Goal: Check status: Check status

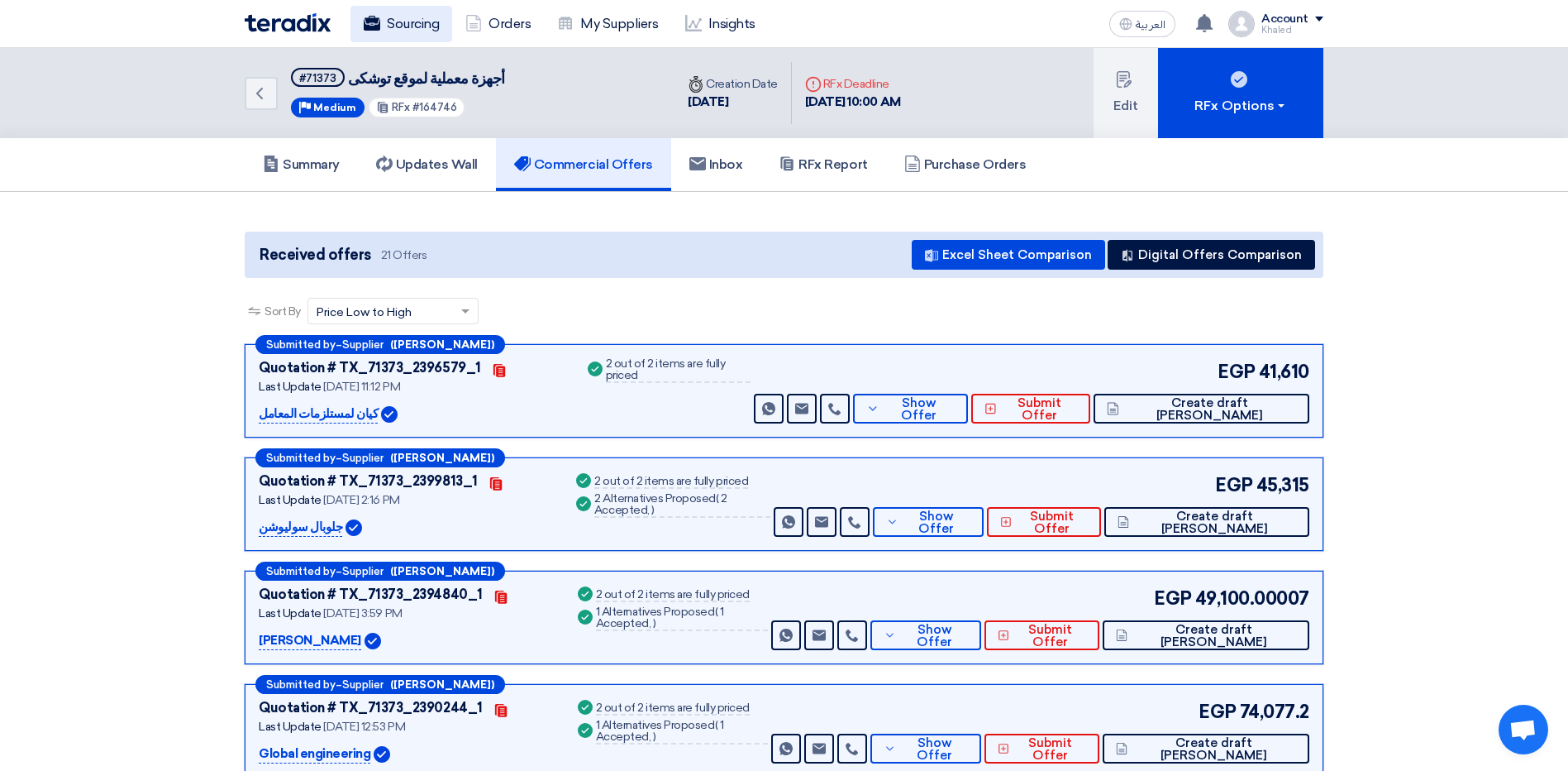
click at [449, 16] on link "Sourcing" at bounding box center [401, 24] width 102 height 36
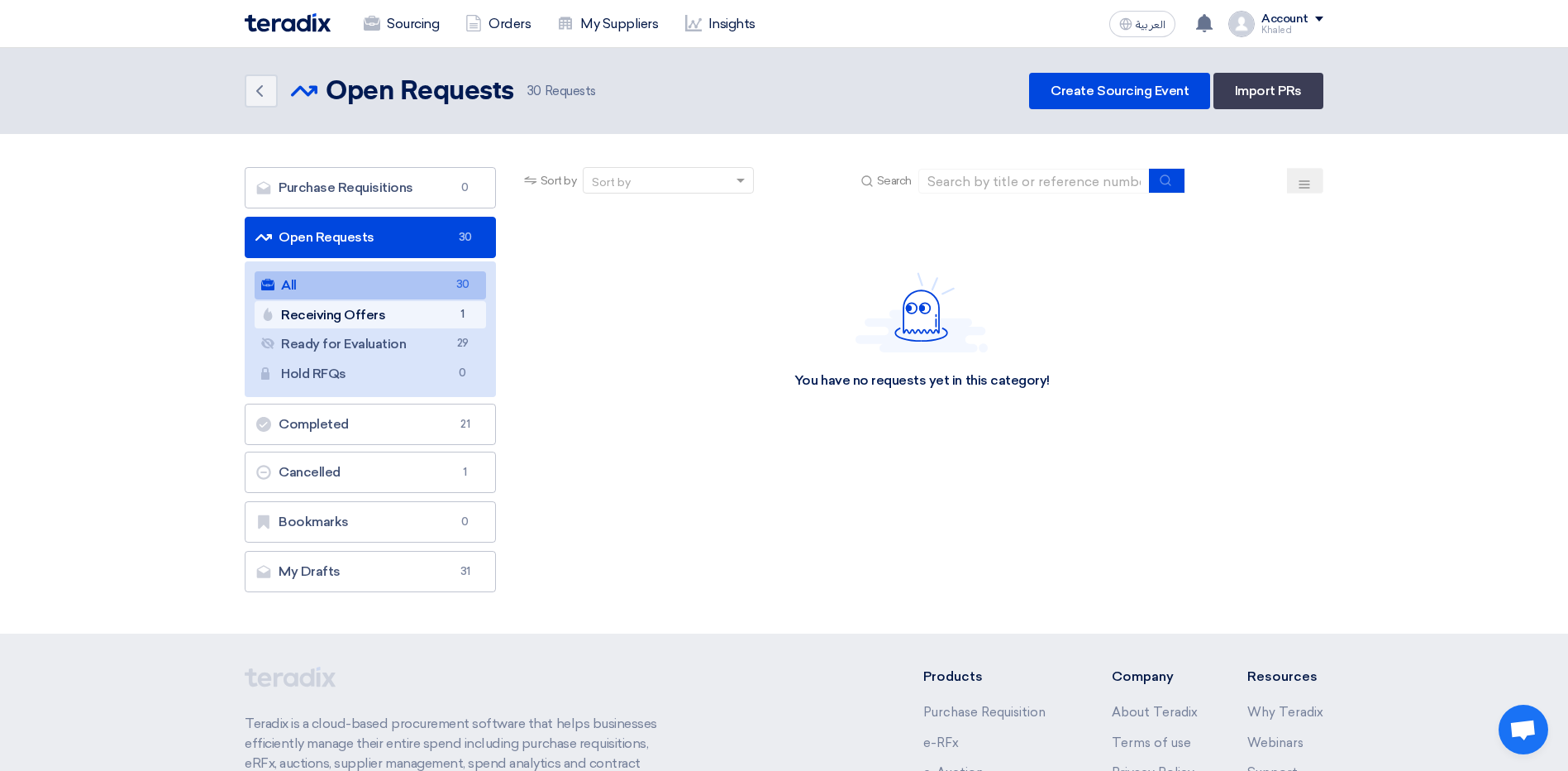
click at [377, 309] on link "Receiving Offers Receiving Offers 1" at bounding box center [370, 314] width 232 height 28
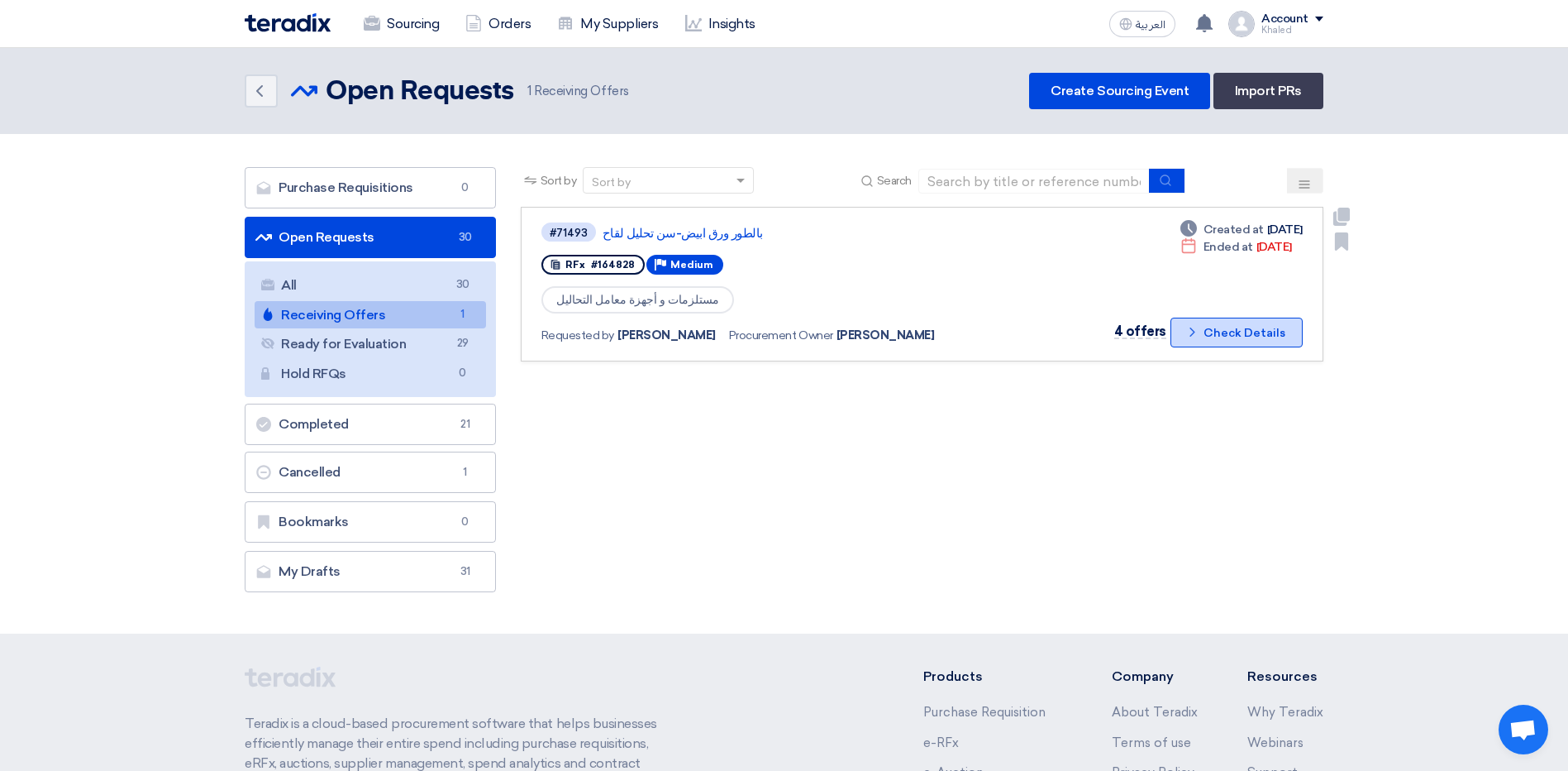
click at [1238, 327] on button "Check details Check Details" at bounding box center [1237, 332] width 133 height 29
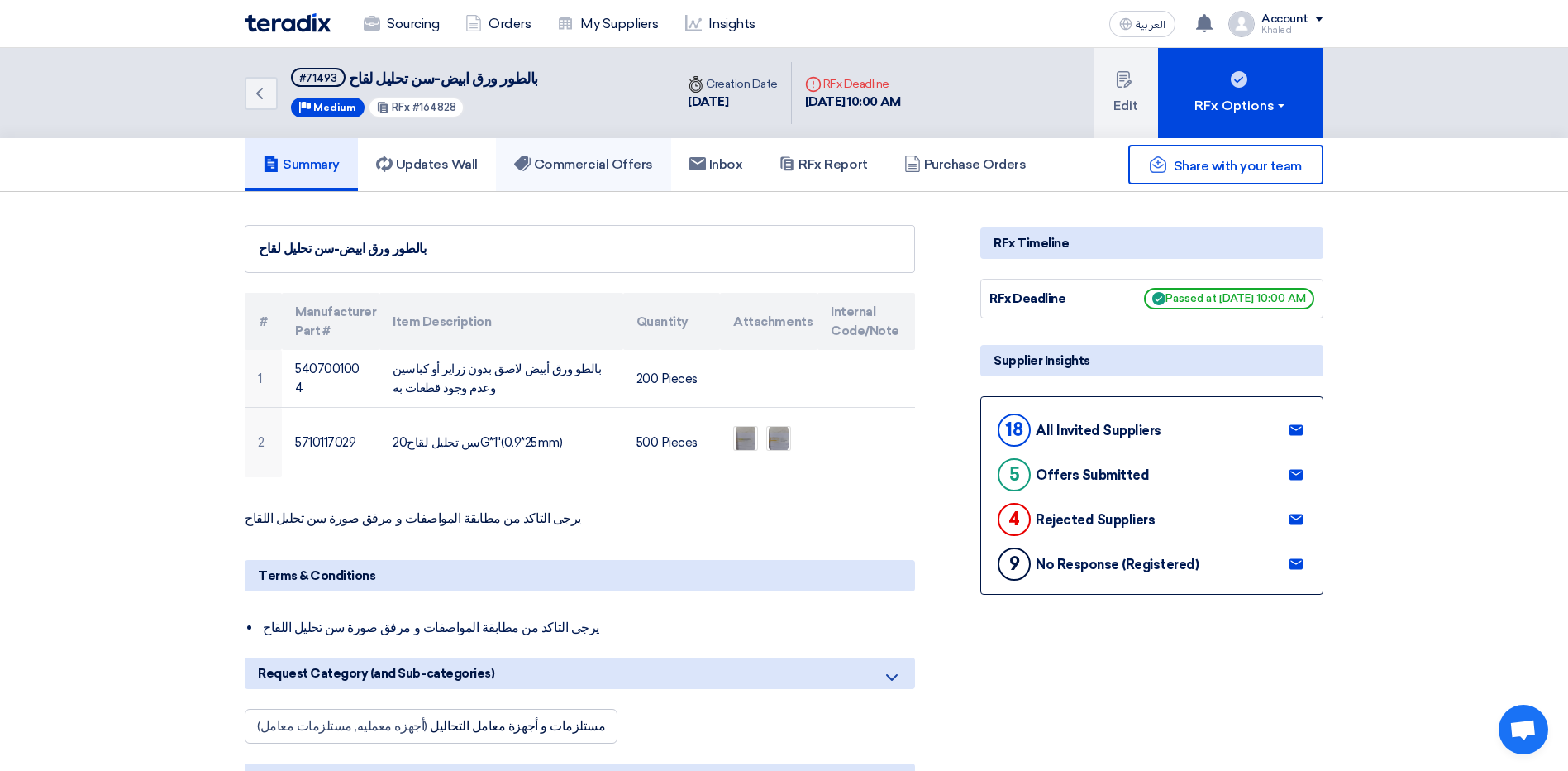
click at [615, 158] on h5 "Commercial Offers" at bounding box center [583, 165] width 139 height 17
